Goal: Find specific page/section: Find specific page/section

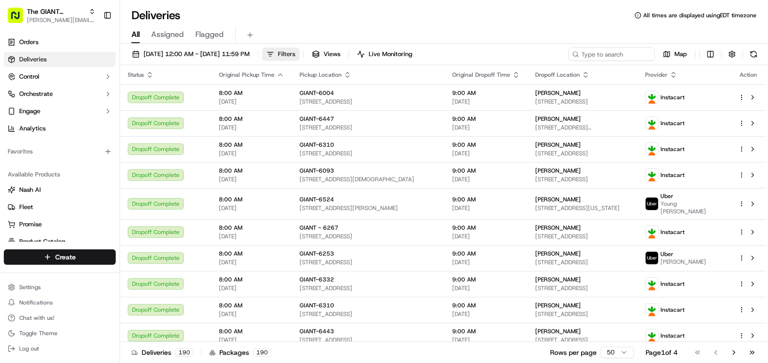
click at [295, 55] on span "Filters" at bounding box center [286, 54] width 17 height 9
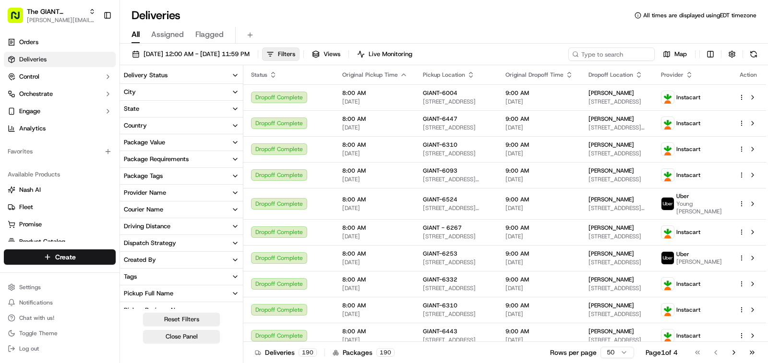
click at [160, 99] on button "City" at bounding box center [181, 92] width 123 height 16
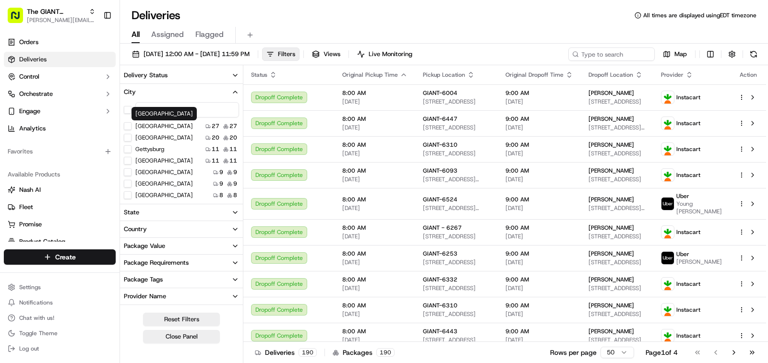
click at [152, 114] on div "Harrisburg Harrisburg" at bounding box center [163, 113] width 65 height 13
click at [172, 113] on input at bounding box center [187, 109] width 104 height 15
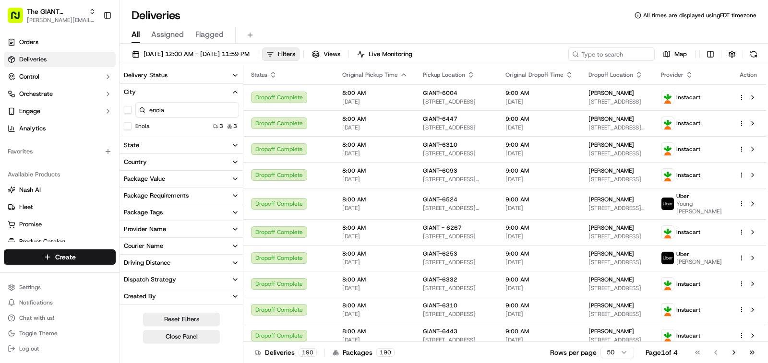
type input "enola"
click at [127, 125] on button "Enola" at bounding box center [128, 126] width 8 height 8
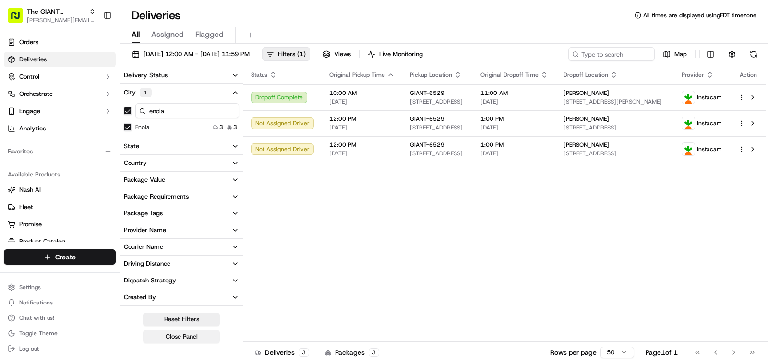
click at [180, 338] on button "Close Panel" at bounding box center [181, 336] width 77 height 13
